Goal: Communication & Community: Answer question/provide support

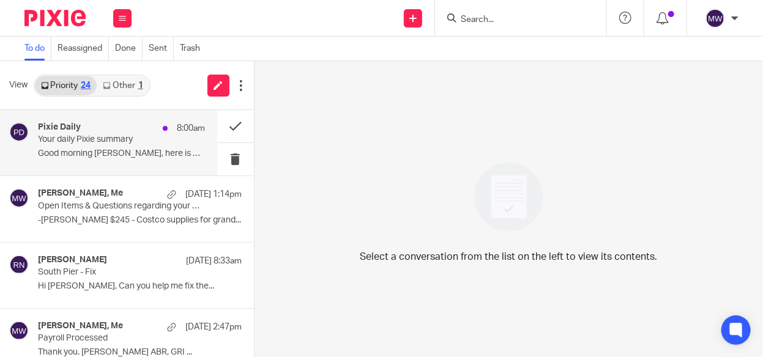
click at [142, 153] on p "Good morning Melissa, here is a quick overview..." at bounding box center [121, 154] width 167 height 10
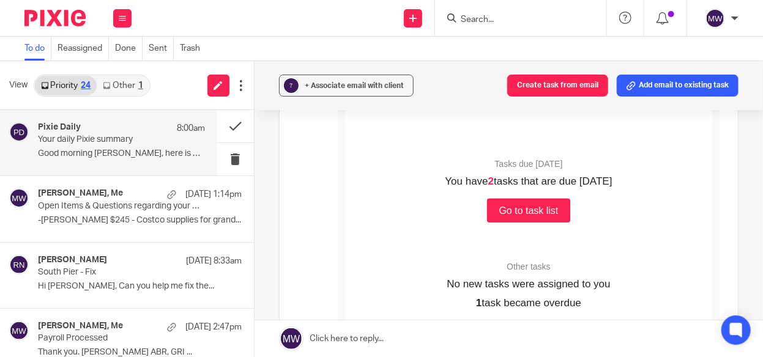
scroll to position [122, 0]
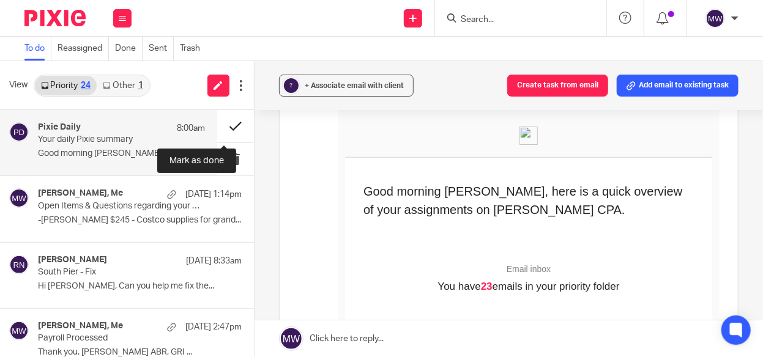
click at [217, 125] on button at bounding box center [235, 126] width 37 height 32
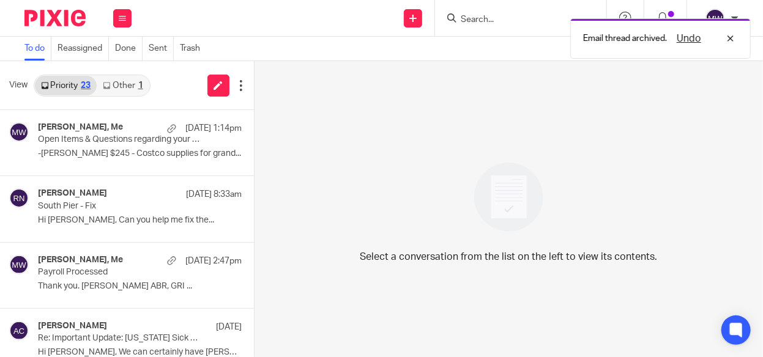
click at [139, 83] on div "1" at bounding box center [140, 85] width 5 height 9
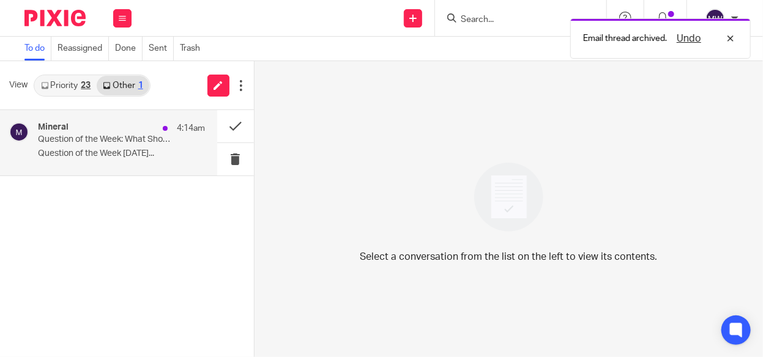
click at [117, 130] on div "Mineral 4:14am" at bounding box center [121, 128] width 167 height 12
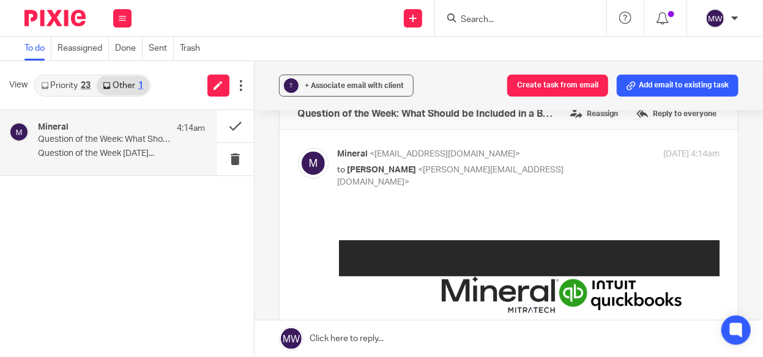
scroll to position [0, 0]
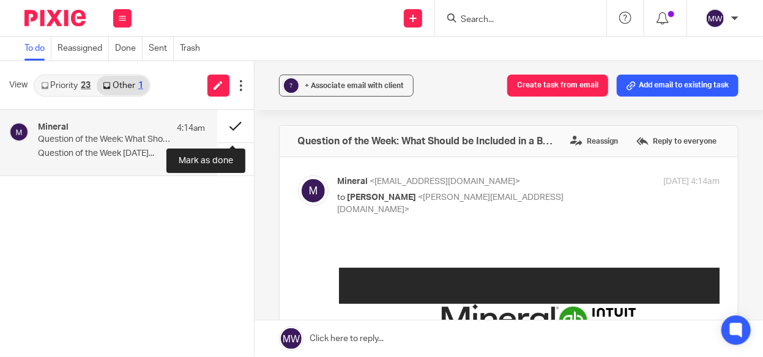
click at [231, 127] on button at bounding box center [235, 126] width 37 height 32
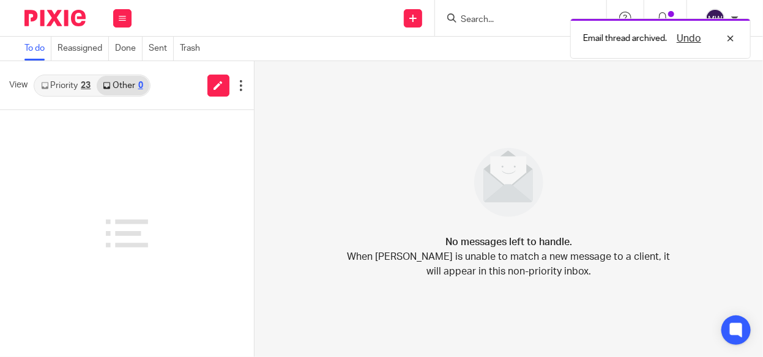
click at [54, 81] on link "Priority 23" at bounding box center [66, 86] width 62 height 20
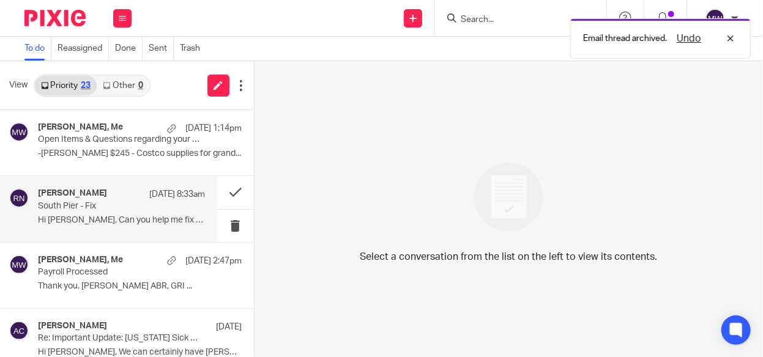
click at [90, 199] on div "Rebecca Niehus Sep 23 8:33am" at bounding box center [121, 194] width 167 height 12
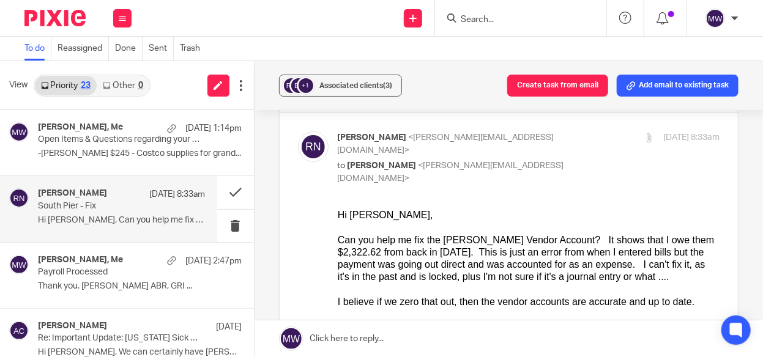
scroll to position [61, 0]
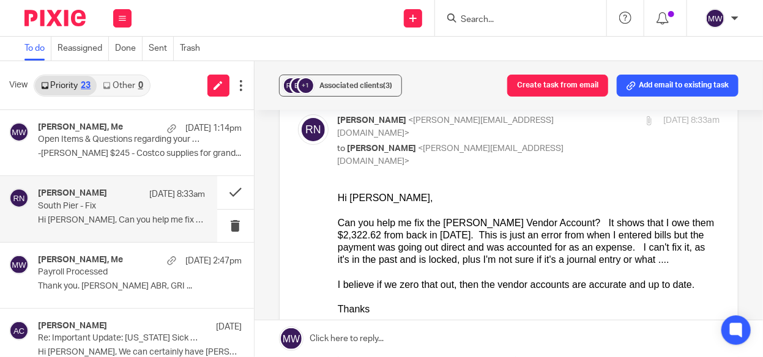
click at [515, 24] on input "Search" at bounding box center [514, 20] width 110 height 11
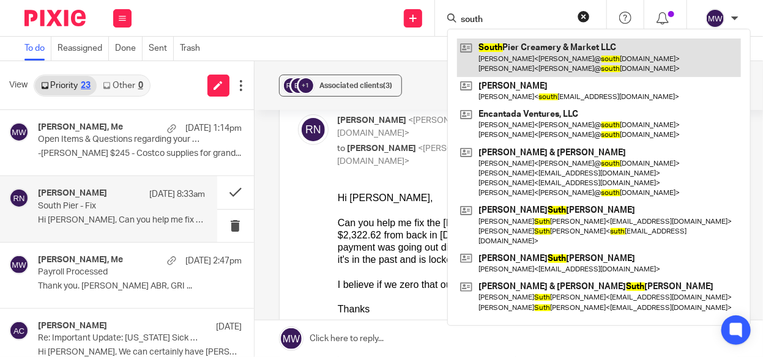
type input "south"
click at [513, 55] on link at bounding box center [599, 58] width 284 height 38
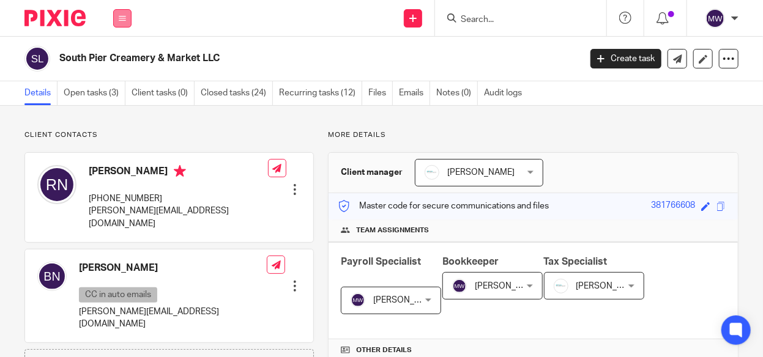
click at [114, 12] on button at bounding box center [122, 18] width 18 height 18
click at [116, 75] on link "Email" at bounding box center [116, 74] width 20 height 9
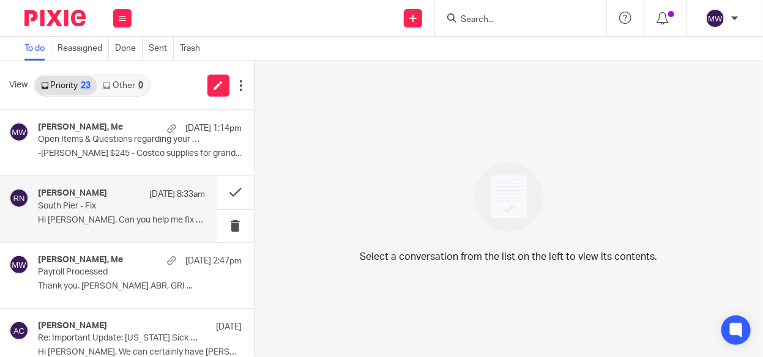
click at [80, 210] on p "South Pier - Fix" at bounding box center [104, 206] width 133 height 10
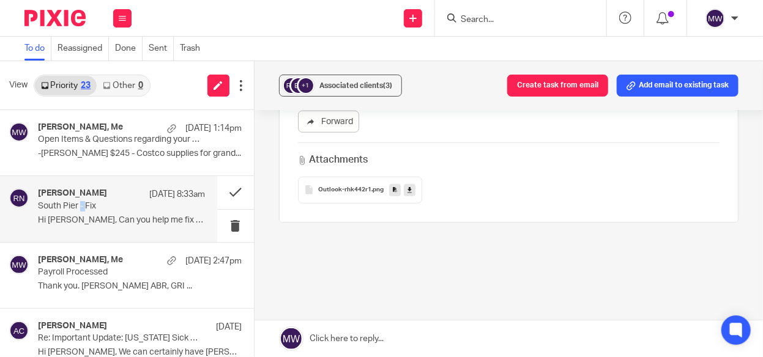
scroll to position [195, 0]
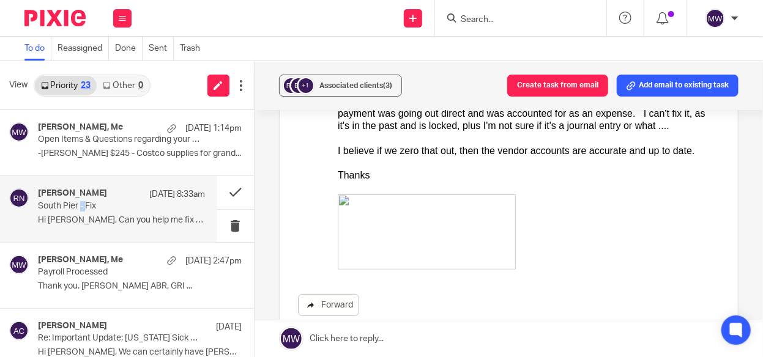
click at [337, 294] on link "Forward" at bounding box center [328, 305] width 61 height 22
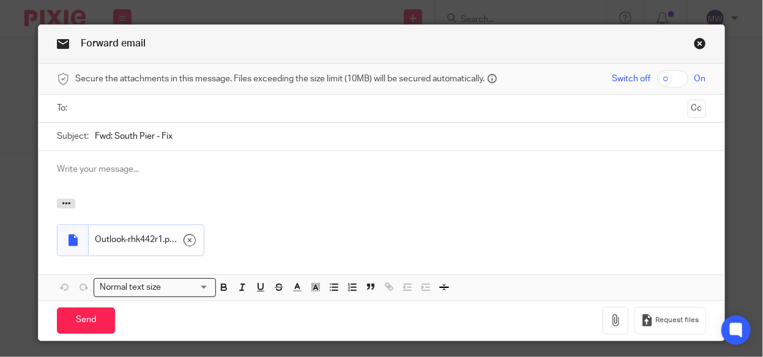
click at [177, 114] on input "text" at bounding box center [381, 109] width 603 height 14
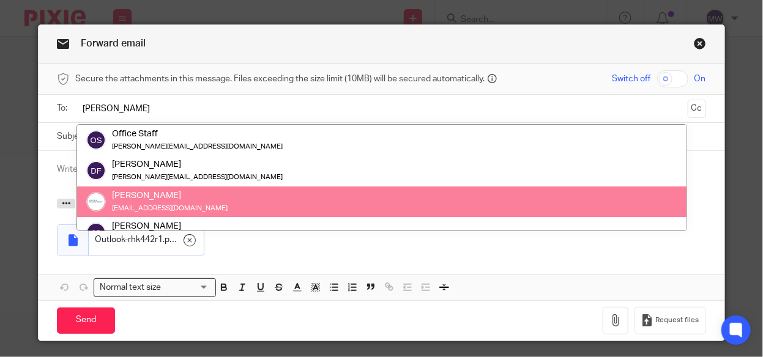
type input "Amy"
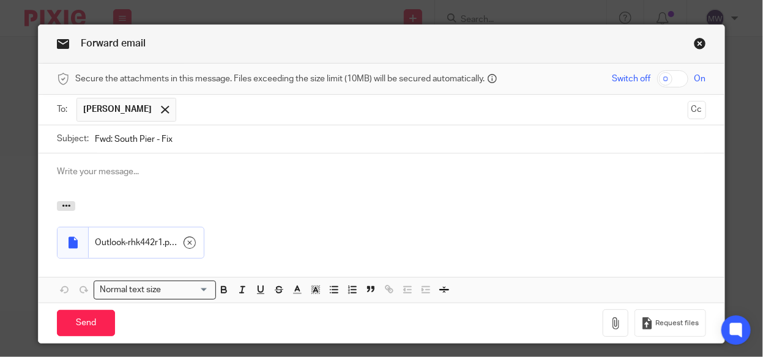
click at [133, 169] on p at bounding box center [381, 172] width 649 height 12
click at [63, 201] on icon "button" at bounding box center [66, 205] width 9 height 9
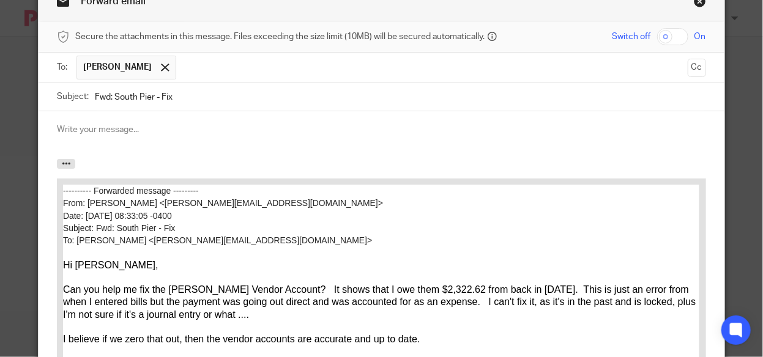
scroll to position [61, 0]
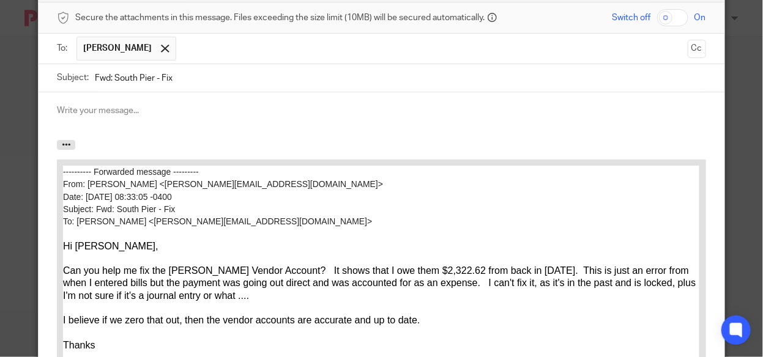
click at [111, 94] on div at bounding box center [381, 116] width 685 height 48
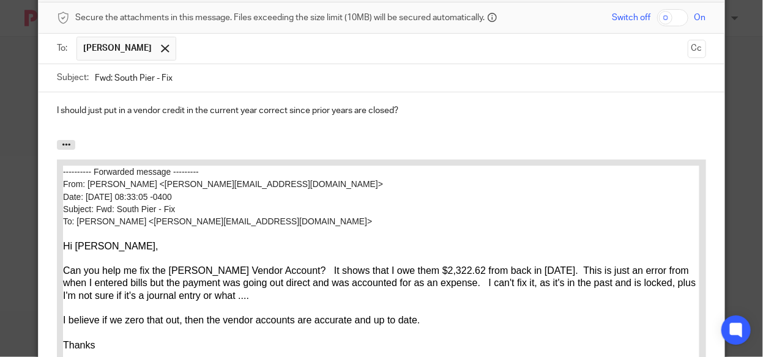
drag, startPoint x: 180, startPoint y: 114, endPoint x: 212, endPoint y: 116, distance: 31.9
click at [181, 114] on p "I should just put in a vendor credit in the current year correct since prior ye…" at bounding box center [381, 111] width 649 height 12
click at [537, 112] on p "I should just put in a vendor credit and apply to outstanding balance in the cu…" at bounding box center [381, 111] width 649 height 12
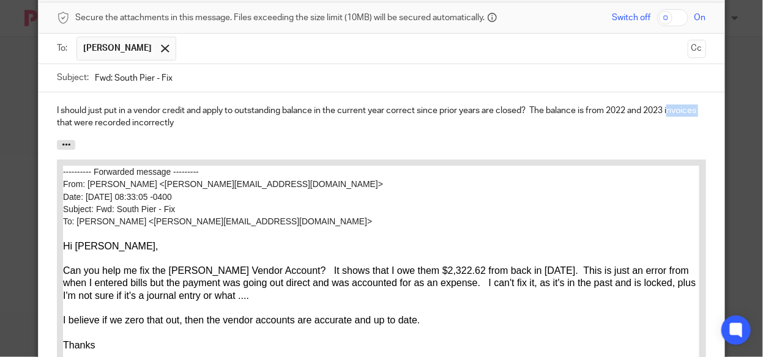
drag, startPoint x: 668, startPoint y: 112, endPoint x: 706, endPoint y: 113, distance: 38.0
click at [706, 113] on div "I should just put in a vendor credit and apply to outstanding balance in the cu…" at bounding box center [381, 116] width 685 height 48
click at [167, 123] on p "I should just put in a vendor credit and apply to outstanding balance in the cu…" at bounding box center [381, 117] width 649 height 25
click at [197, 121] on p "I should just put in a vendor credit and apply to outstanding balance in the cu…" at bounding box center [381, 117] width 649 height 25
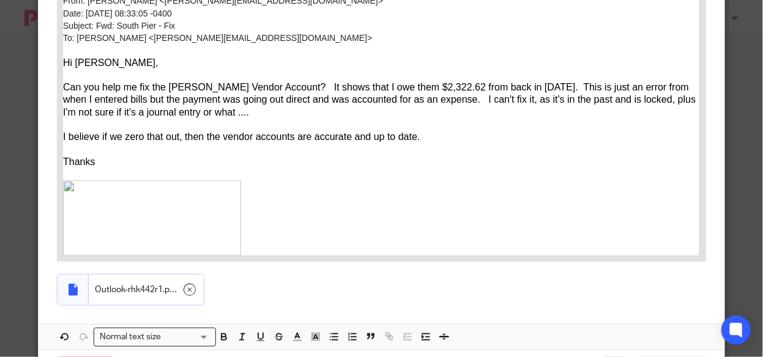
scroll to position [300, 0]
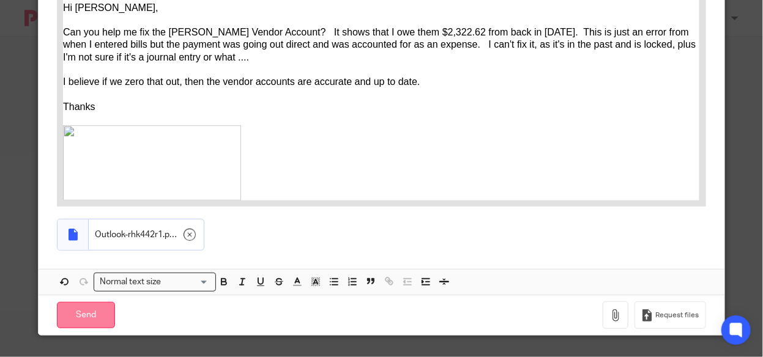
click at [90, 308] on input "Send" at bounding box center [86, 315] width 58 height 26
